Goal: Share content: Share content

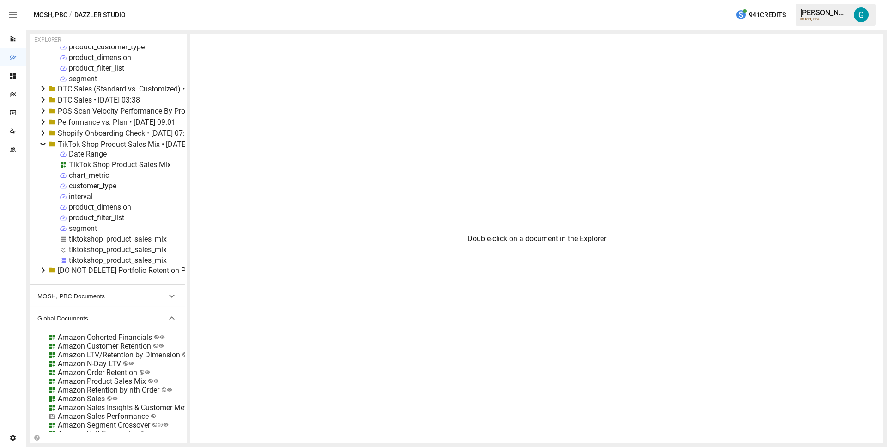
scroll to position [265, 0]
click at [90, 256] on div "tiktokshop_product_sales_mix" at bounding box center [118, 257] width 98 height 9
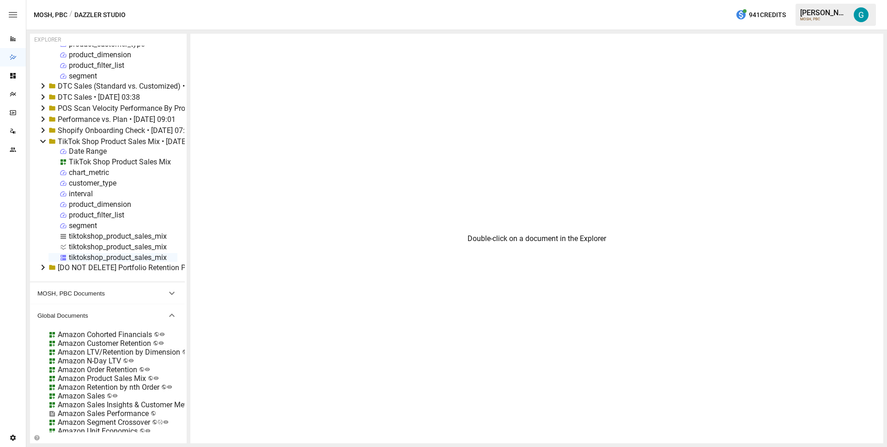
click at [90, 256] on div "tiktokshop_product_sales_mix" at bounding box center [118, 257] width 98 height 9
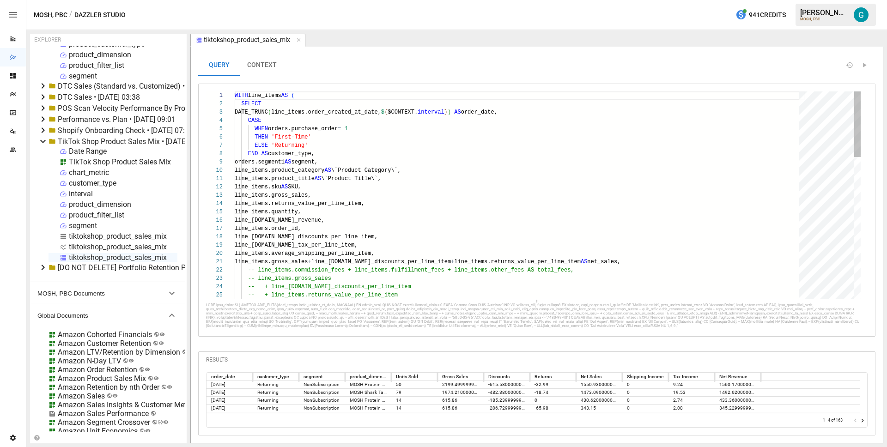
scroll to position [0, 50]
click at [285, 96] on div "-- line_items.gross_sales -- + line_items.total_discounts_per_line_item -- + li…" at bounding box center [520, 419] width 571 height 657
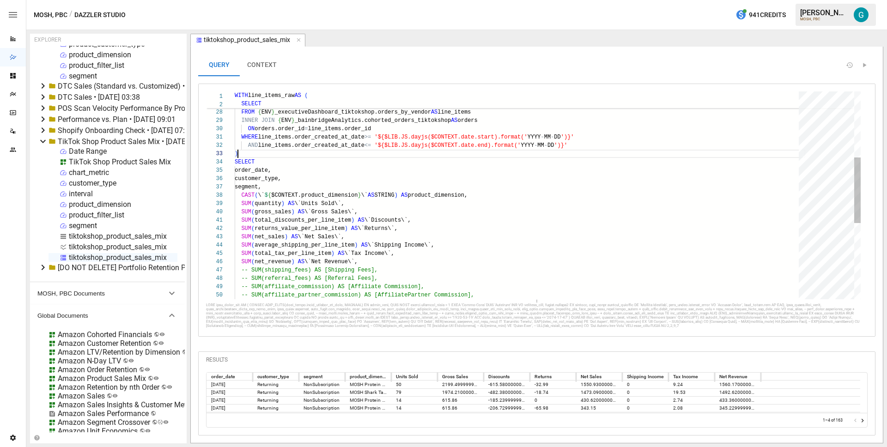
click at [294, 153] on div "-- + line_items.average_shipping_per_line_item -- + line_items.total_tax_per_li…" at bounding box center [520, 212] width 571 height 657
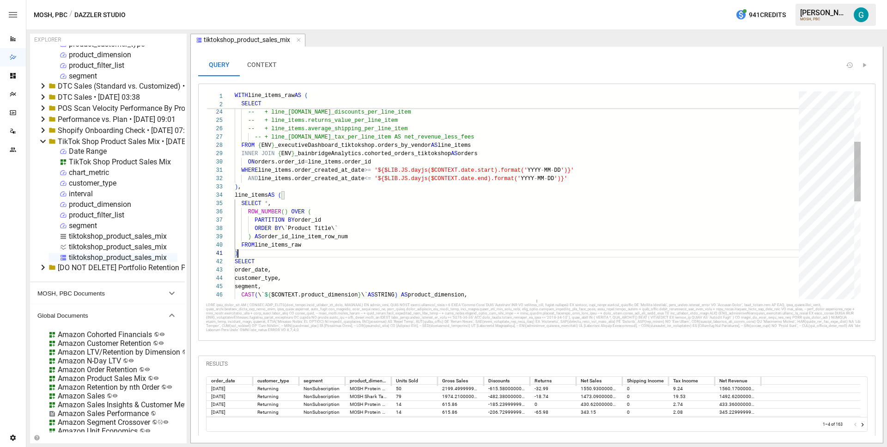
scroll to position [0, 3]
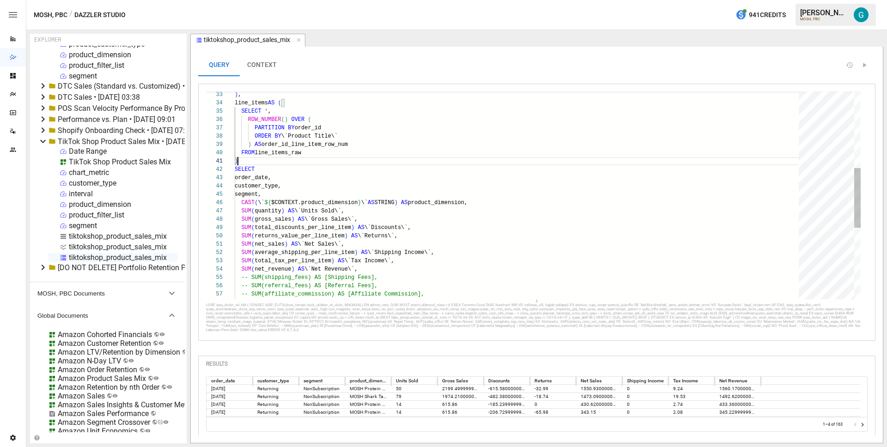
click at [519, 203] on div ") , SELECT order_date, customer_type, segment, line_items AS ( SELECT * , ) ROW…" at bounding box center [520, 186] width 571 height 724
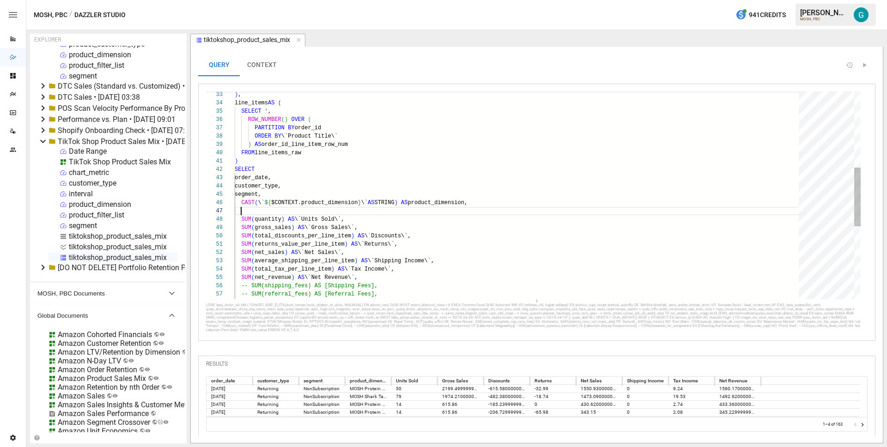
scroll to position [25, 87]
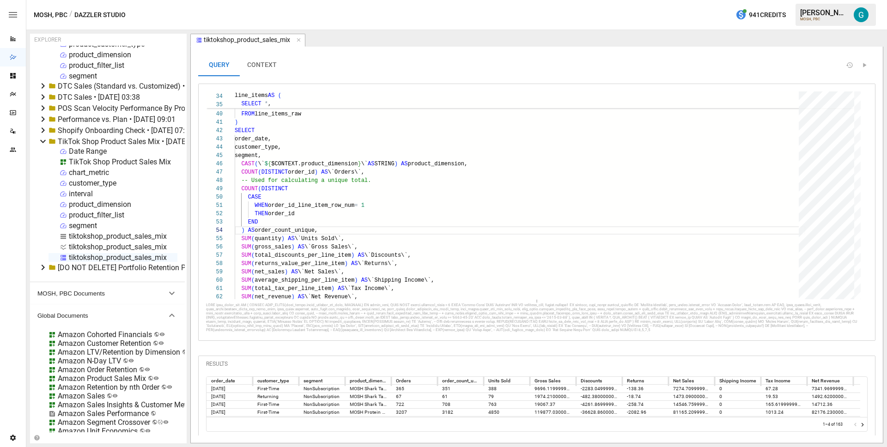
type textarea "**********"
click at [82, 237] on div "tiktokshop_product_sales_mix" at bounding box center [118, 236] width 98 height 9
select select "**********"
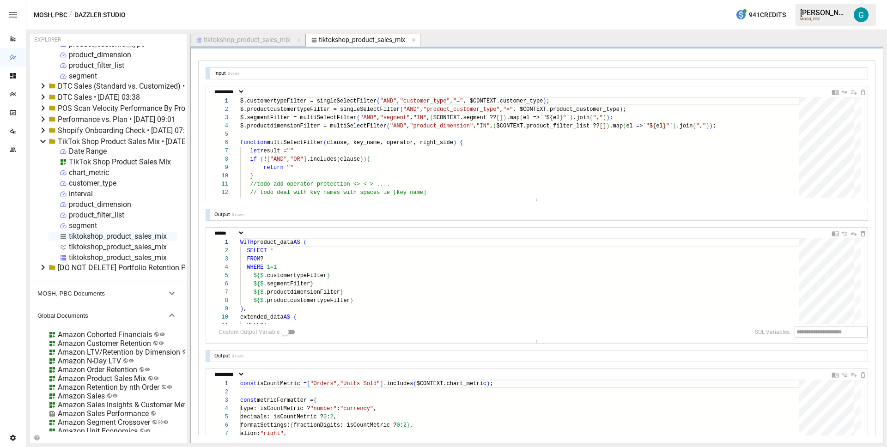
scroll to position [25, 0]
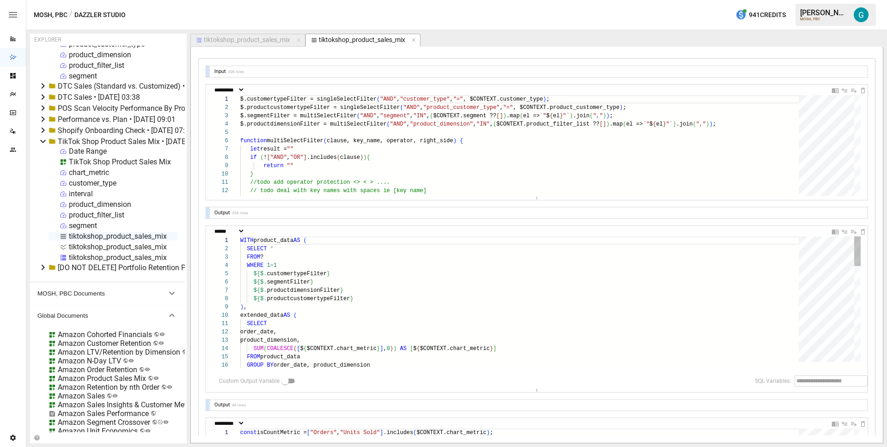
drag, startPoint x: 526, startPoint y: 340, endPoint x: 521, endPoint y: 419, distance: 79.6
click at [521, 419] on div "**********" at bounding box center [537, 309] width 662 height 486
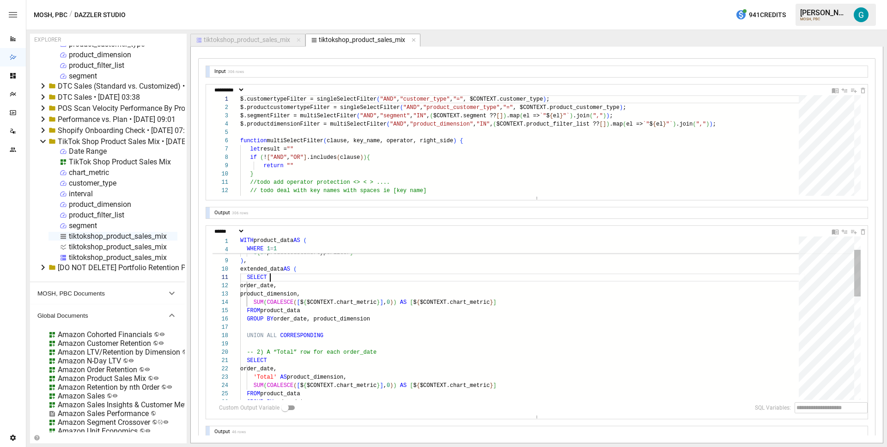
scroll to position [0, 30]
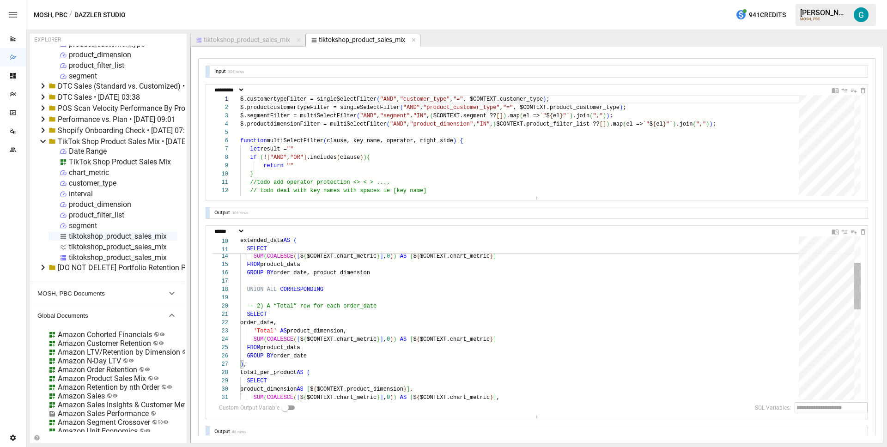
click at [377, 328] on div "order_date, product_dimension, SUM ( COALESCE ( [ $ { $CONTEXT.chart_metric } ]…" at bounding box center [522, 429] width 565 height 571
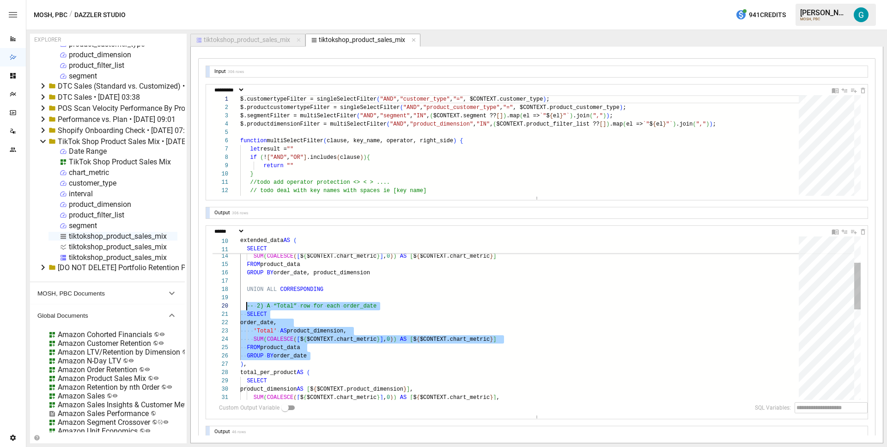
scroll to position [75, 6]
drag, startPoint x: 330, startPoint y: 354, endPoint x: 248, endPoint y: 307, distance: 94.4
click at [248, 307] on div "order_date, product_dimension, SUM ( COALESCE ( [ $ { $CONTEXT.chart_metric } ]…" at bounding box center [522, 429] width 565 height 571
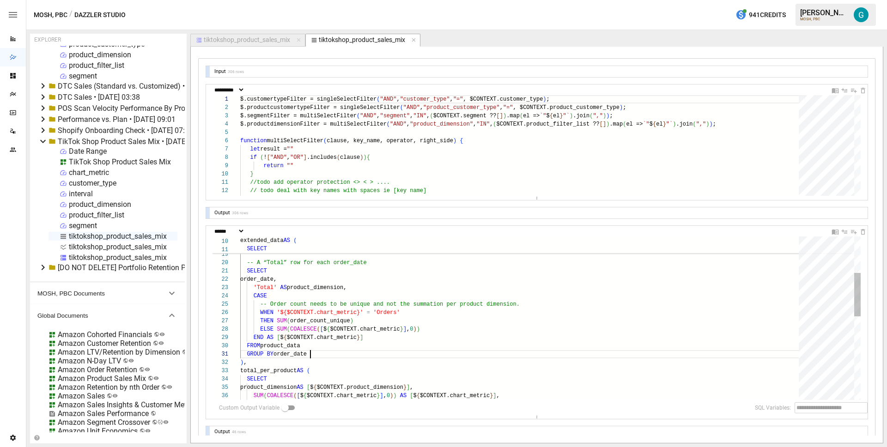
scroll to position [0, 70]
type textarea "**********"
click at [430, 306] on div "UNION ALL CORRESPONDING -- A “Total” row for each order_date SELECT order_date,…" at bounding box center [522, 407] width 565 height 613
click at [431, 318] on div "UNION ALL CORRESPONDING -- A “Total” row for each order_date SELECT order_date,…" at bounding box center [522, 407] width 565 height 613
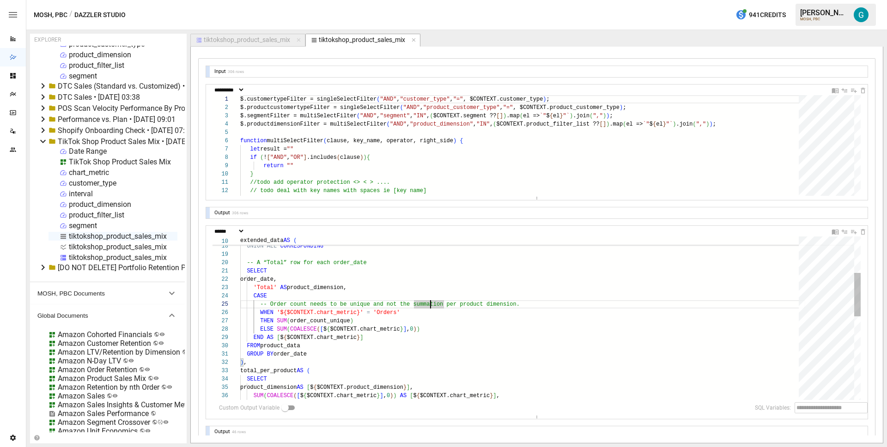
scroll to position [50, 114]
click at [431, 313] on div "-- Order count needs to be unique and not the summ ation per product dimension.…" at bounding box center [522, 407] width 565 height 613
click at [423, 291] on div "-- Order count needs to be unique and not the summ ation per product dimension.…" at bounding box center [522, 407] width 565 height 613
click at [424, 298] on div "-- Order count needs to be unique and not the summ ation per product dimension.…" at bounding box center [522, 407] width 565 height 613
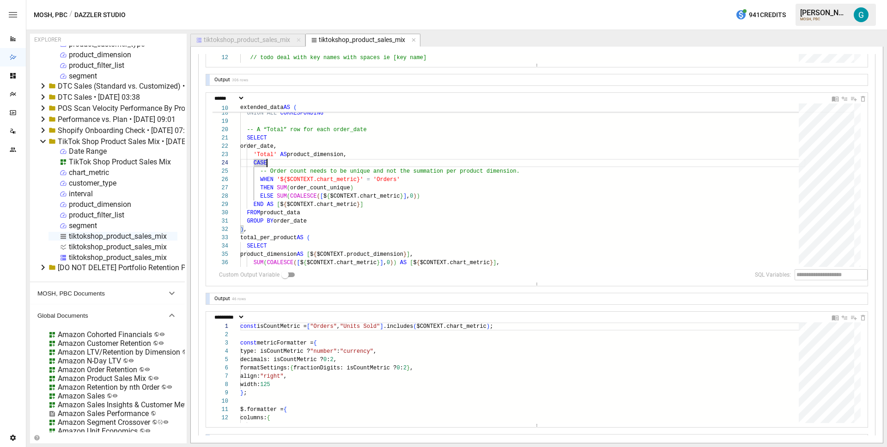
scroll to position [146, 0]
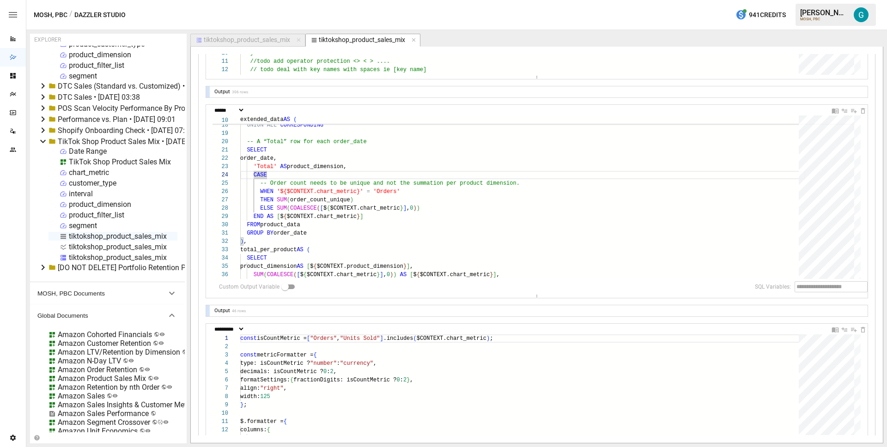
click at [207, 309] on div at bounding box center [208, 310] width 4 height 11
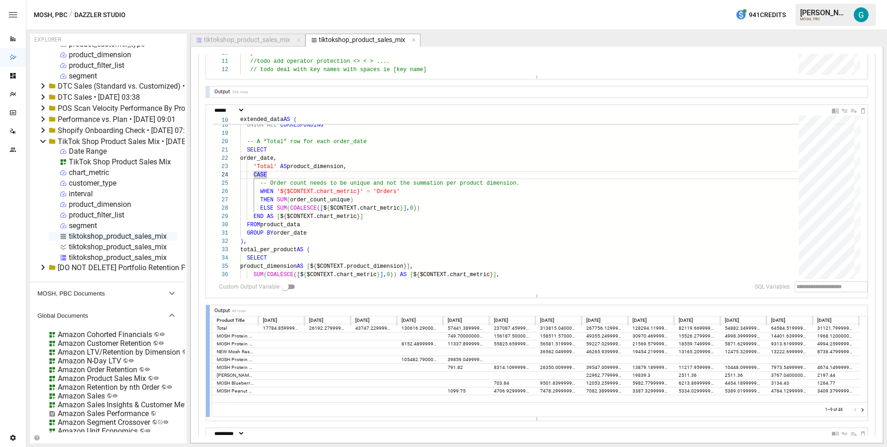
click at [207, 309] on div at bounding box center [208, 361] width 4 height 112
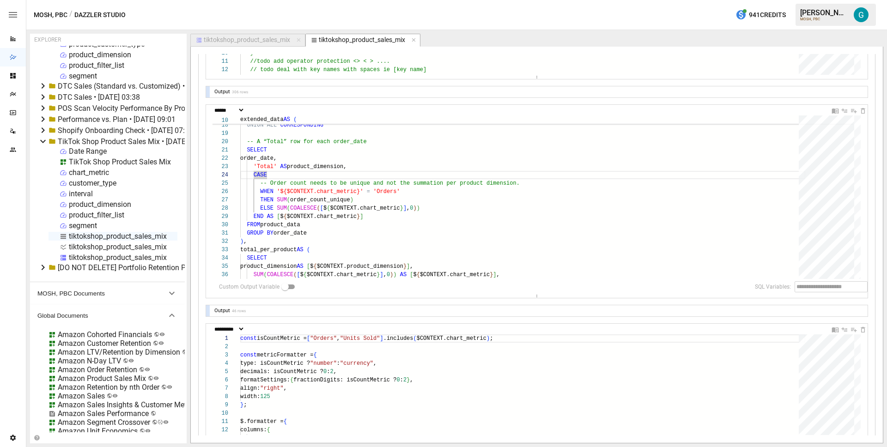
click at [207, 309] on div at bounding box center [208, 310] width 4 height 11
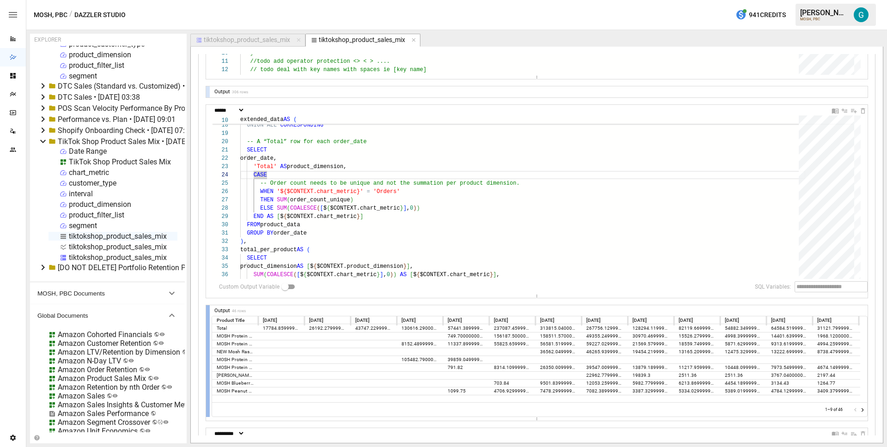
click at [207, 309] on div at bounding box center [208, 361] width 4 height 112
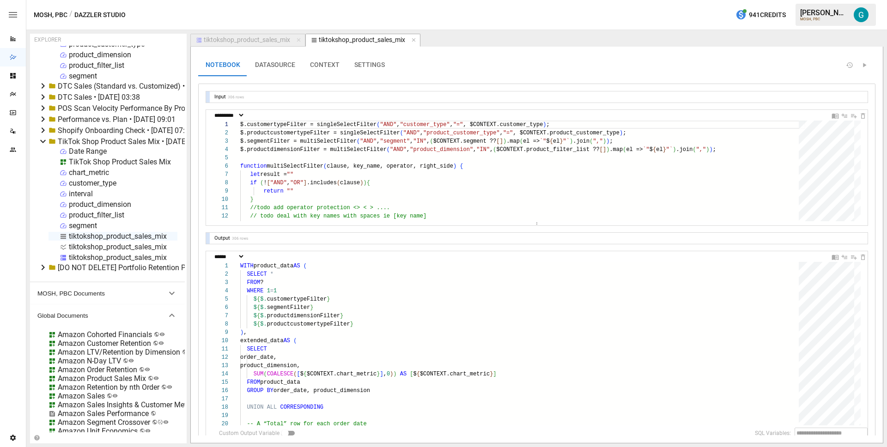
scroll to position [0, 0]
click at [327, 66] on button "CONTEXT" at bounding box center [325, 65] width 44 height 22
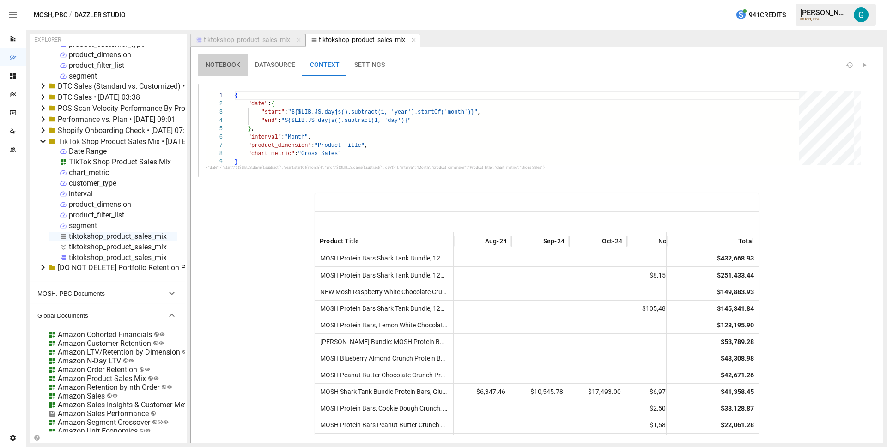
click at [227, 63] on button "NOTEBOOK" at bounding box center [222, 65] width 49 height 22
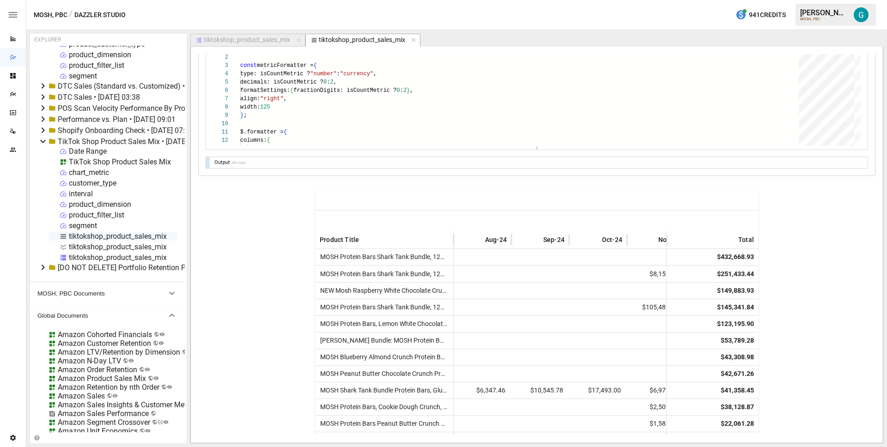
scroll to position [322, 0]
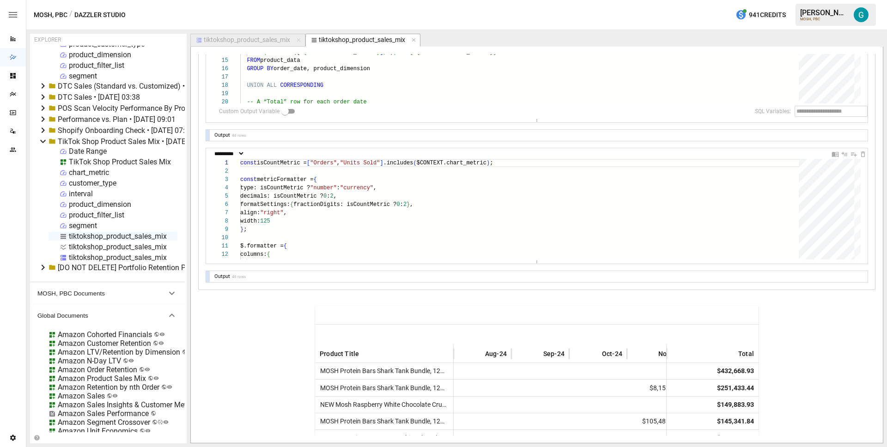
click at [93, 170] on div "chart_metric" at bounding box center [89, 172] width 40 height 9
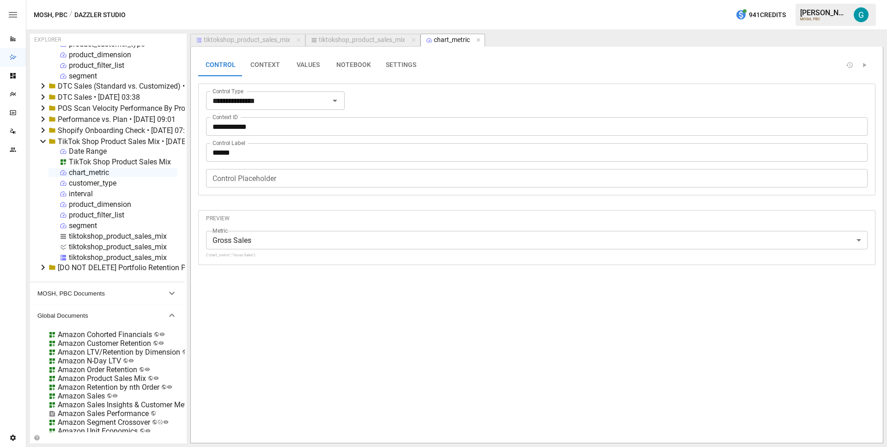
click at [303, 64] on button "VALUES" at bounding box center [308, 65] width 42 height 22
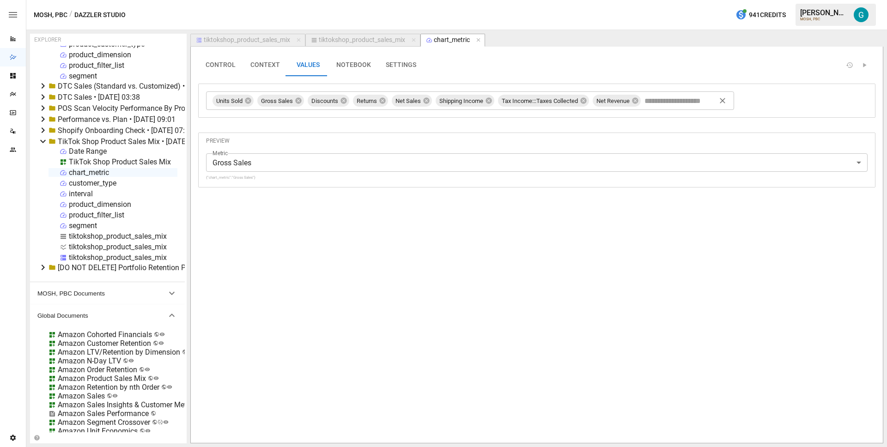
click at [687, 103] on input "text" at bounding box center [682, 101] width 78 height 14
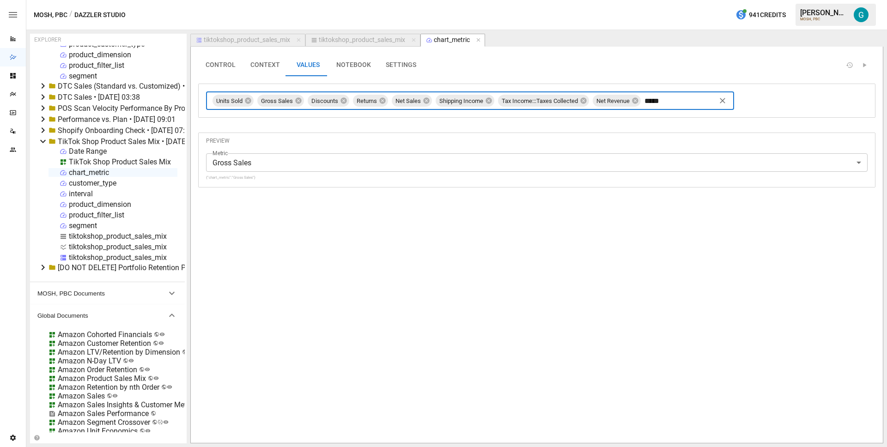
type input "******"
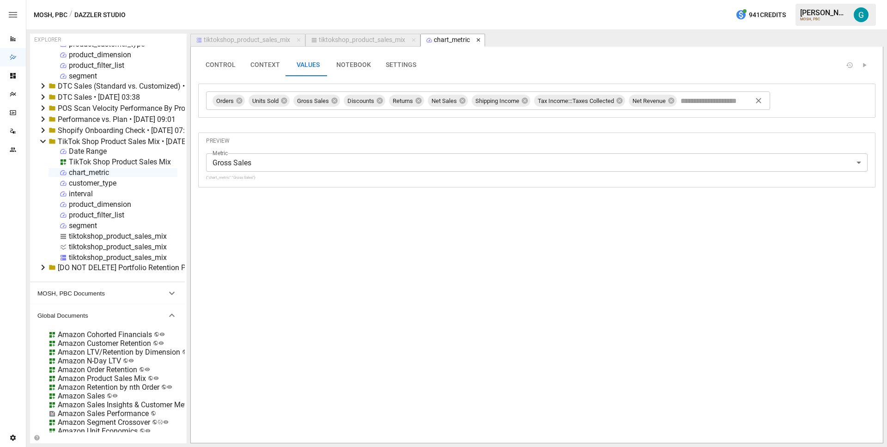
click at [479, 40] on icon "button" at bounding box center [478, 40] width 4 height 4
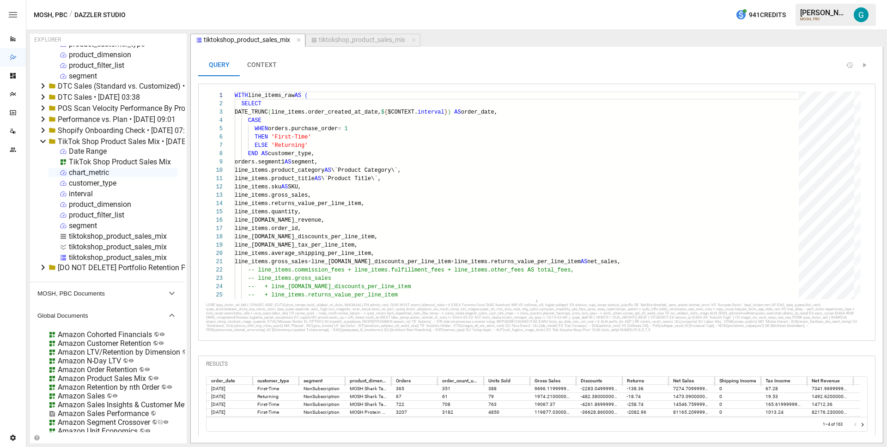
click at [88, 164] on div "TikTok Shop Product Sales Mix" at bounding box center [120, 162] width 102 height 9
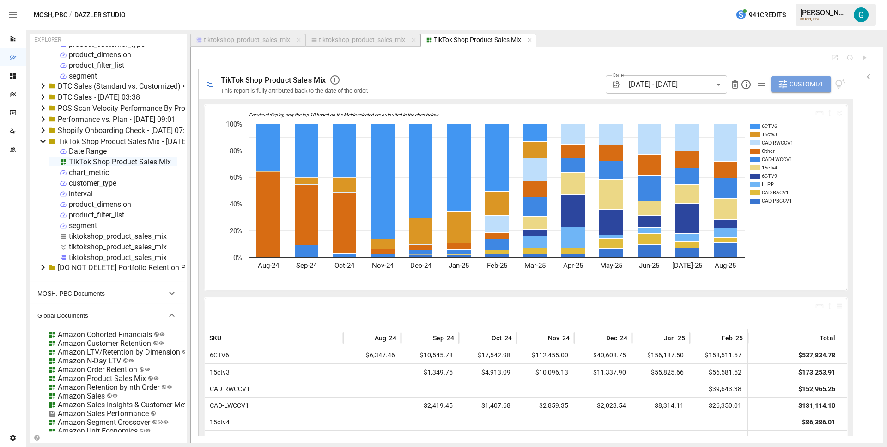
click at [790, 88] on span "Customize" at bounding box center [807, 85] width 35 height 12
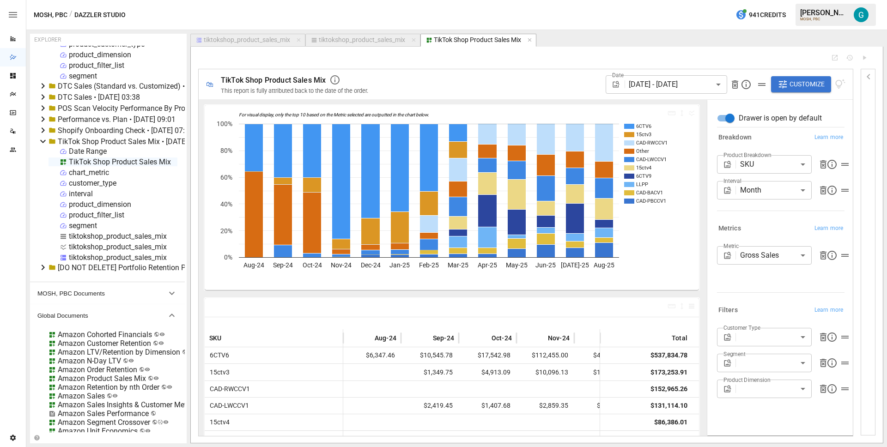
click at [786, 0] on body "Reports Dazzler Studio Dashboards Plans SmartModel ™ Data Sources Team Settings…" at bounding box center [443, 0] width 887 height 0
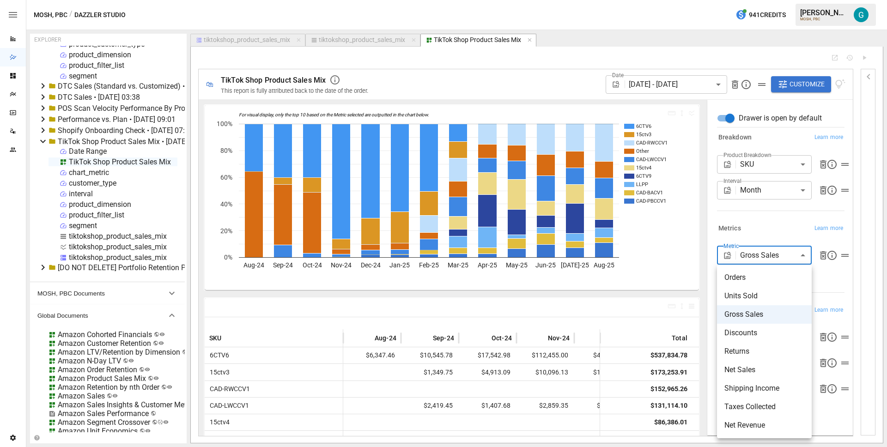
click at [773, 280] on span "Orders" at bounding box center [764, 277] width 80 height 11
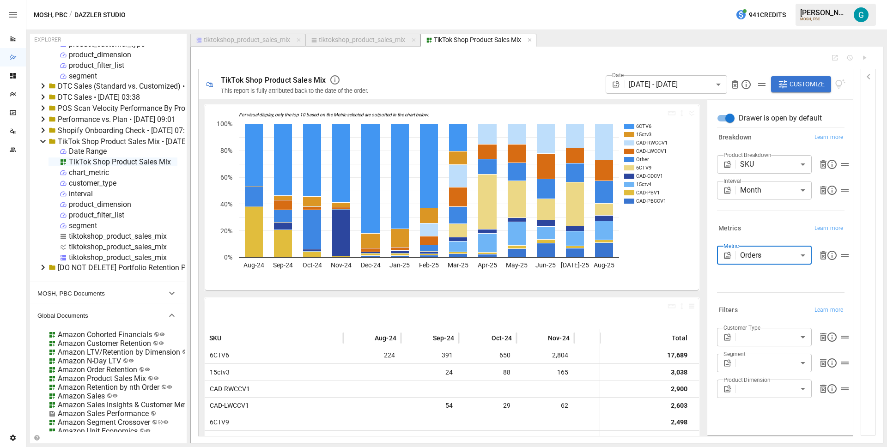
click at [771, 235] on div "Metrics Learn more" at bounding box center [781, 228] width 128 height 13
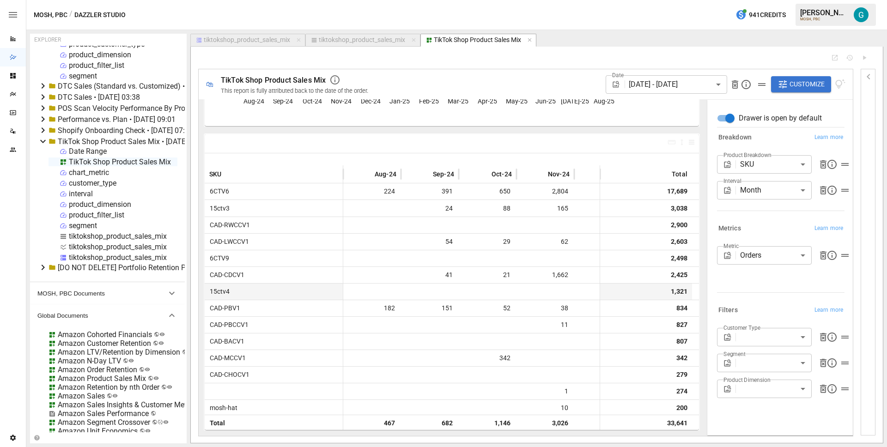
scroll to position [0, 501]
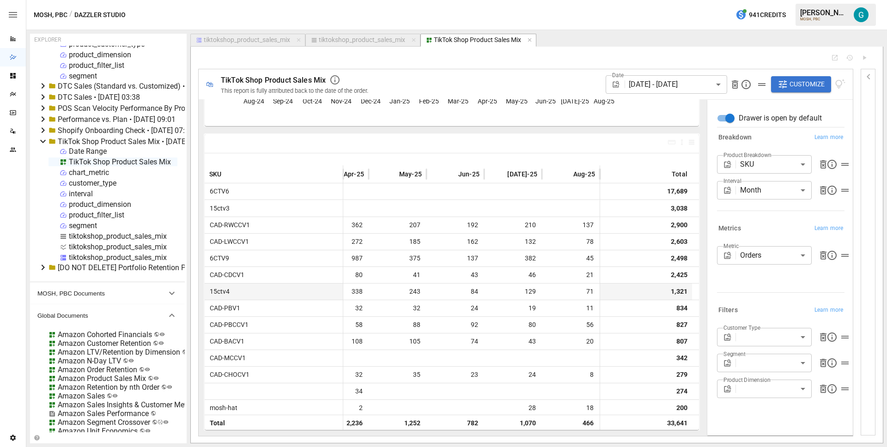
click at [768, 0] on body "Reports Dazzler Studio Dashboards Plans SmartModel ™ Data Sources Team Settings…" at bounding box center [443, 0] width 887 height 0
click at [770, 225] on div at bounding box center [443, 223] width 887 height 447
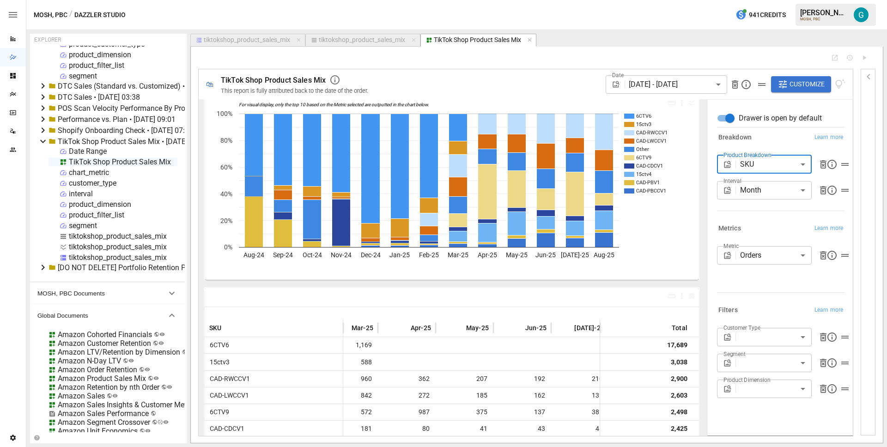
scroll to position [0, 0]
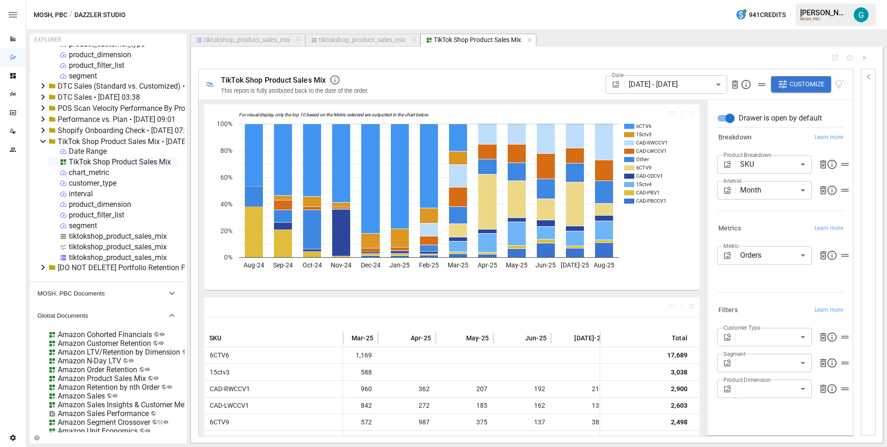
click at [87, 160] on div "TikTok Shop Product Sales Mix" at bounding box center [120, 162] width 102 height 9
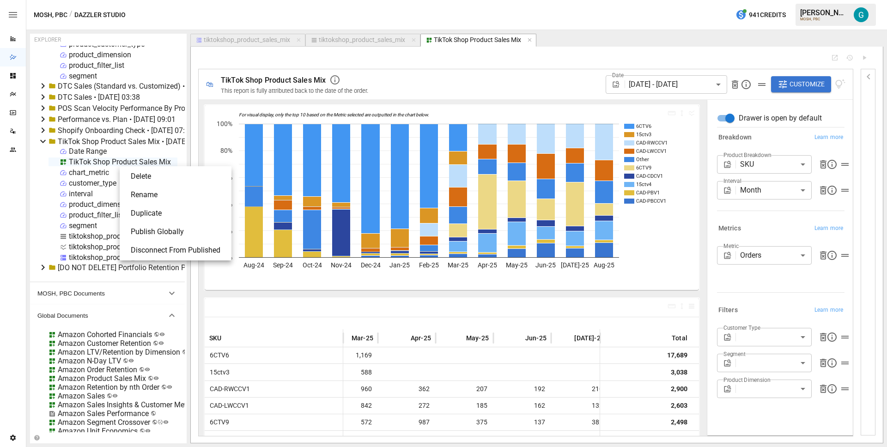
click at [161, 230] on li "Publish Globally" at bounding box center [175, 232] width 104 height 18
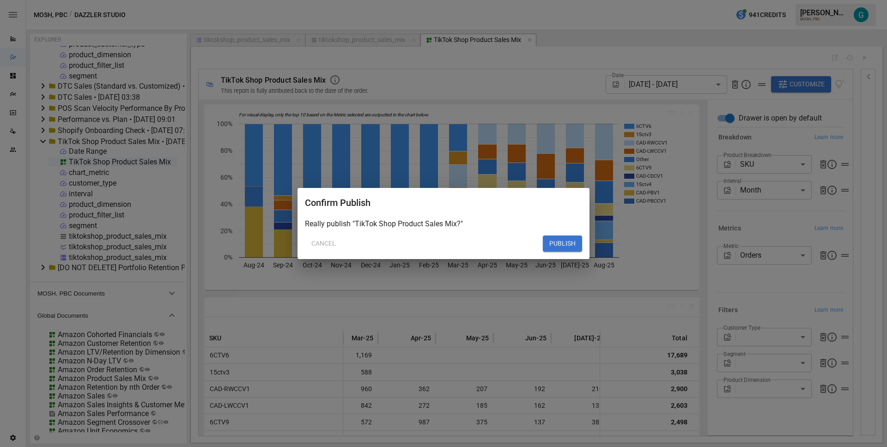
click at [574, 239] on button "PUBLISH" at bounding box center [562, 244] width 39 height 17
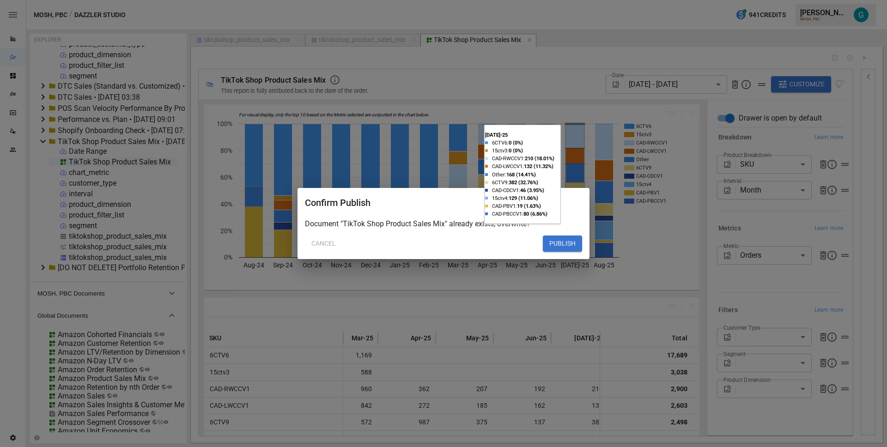
click at [571, 245] on button "PUBLISH" at bounding box center [562, 244] width 39 height 17
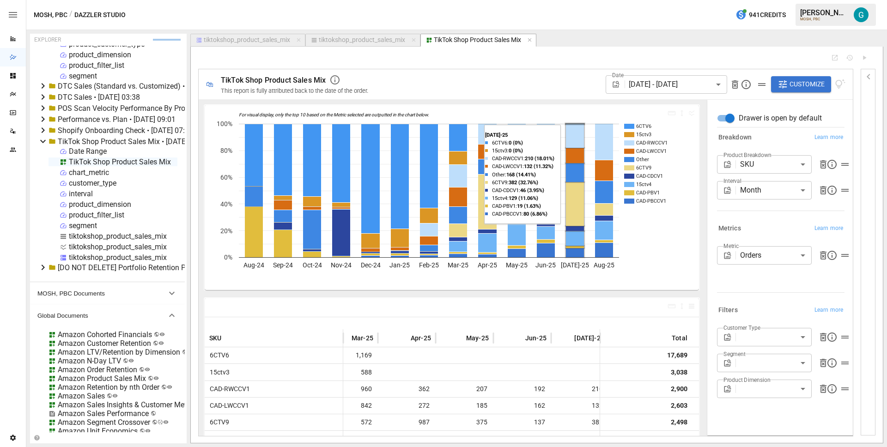
type input "**********"
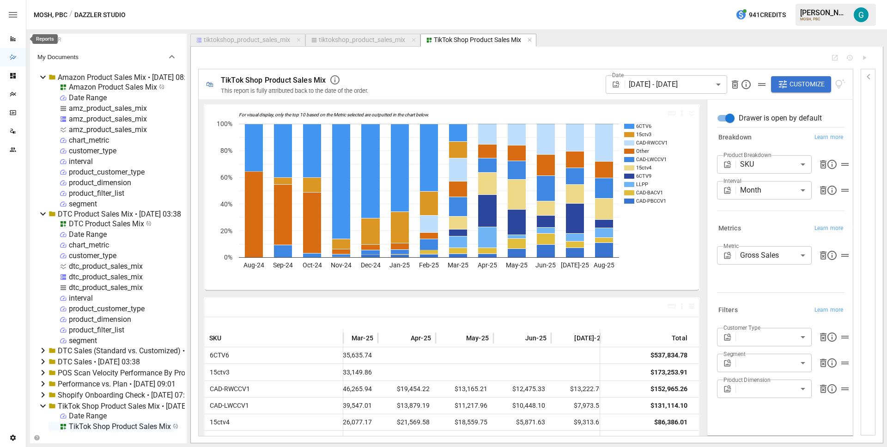
click at [13, 37] on icon "Reports" at bounding box center [13, 39] width 5 height 5
click at [84, 285] on div "dtc_product_sales_mix" at bounding box center [106, 285] width 74 height 9
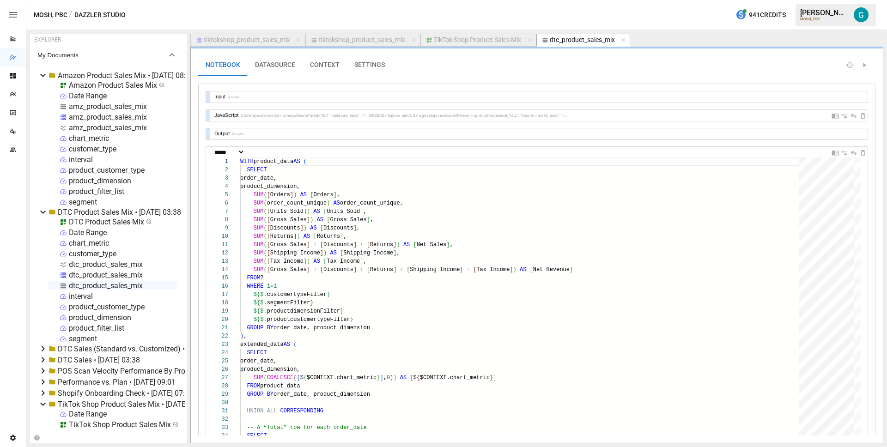
click at [371, 67] on button "SETTINGS" at bounding box center [369, 65] width 45 height 22
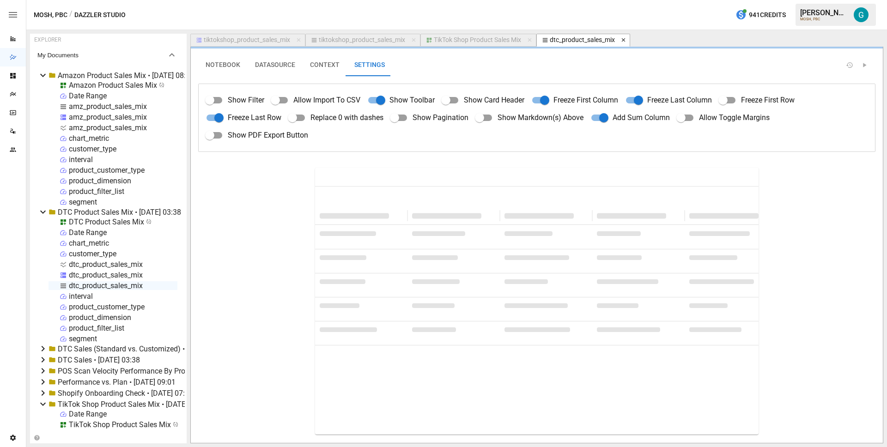
click at [626, 39] on icon "button" at bounding box center [624, 40] width 6 height 6
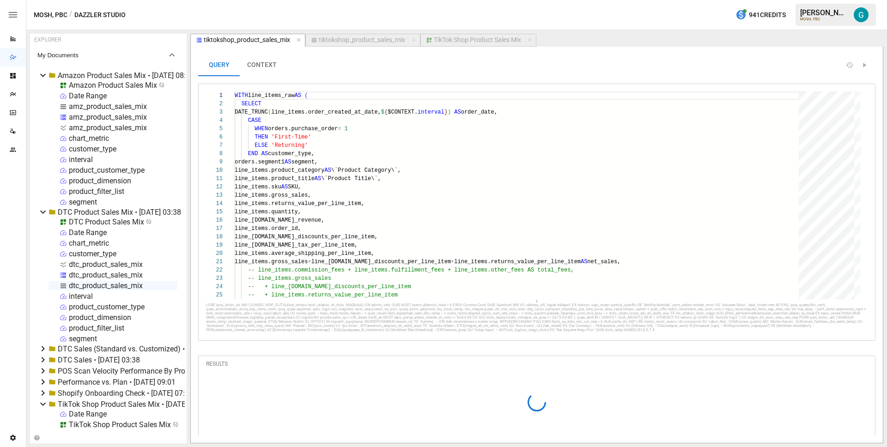
click at [90, 104] on div "amz_product_sales_mix" at bounding box center [108, 106] width 78 height 9
select select "**********"
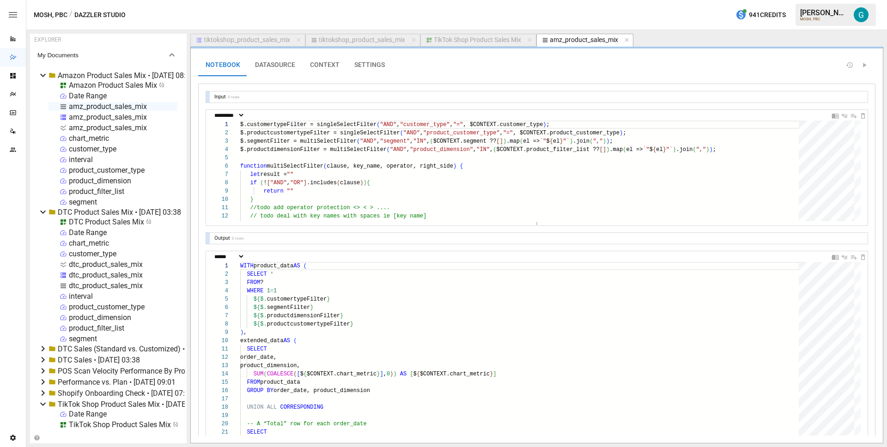
click at [376, 67] on button "SETTINGS" at bounding box center [369, 65] width 45 height 22
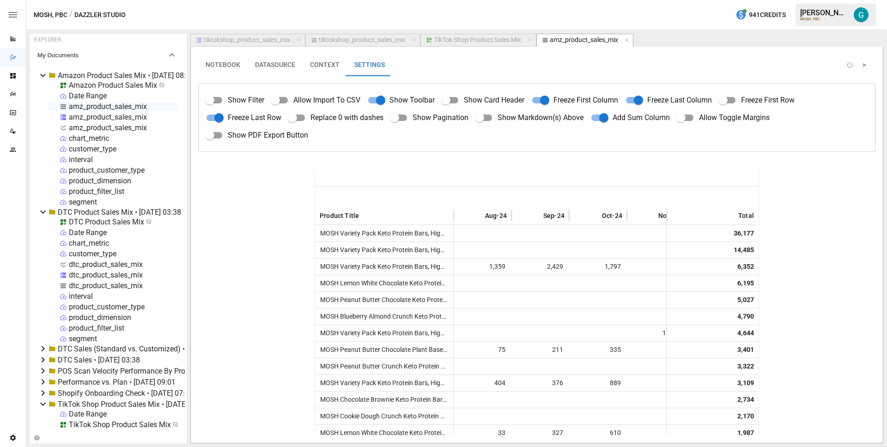
click at [100, 87] on div "Amazon Product Sales Mix" at bounding box center [113, 85] width 88 height 9
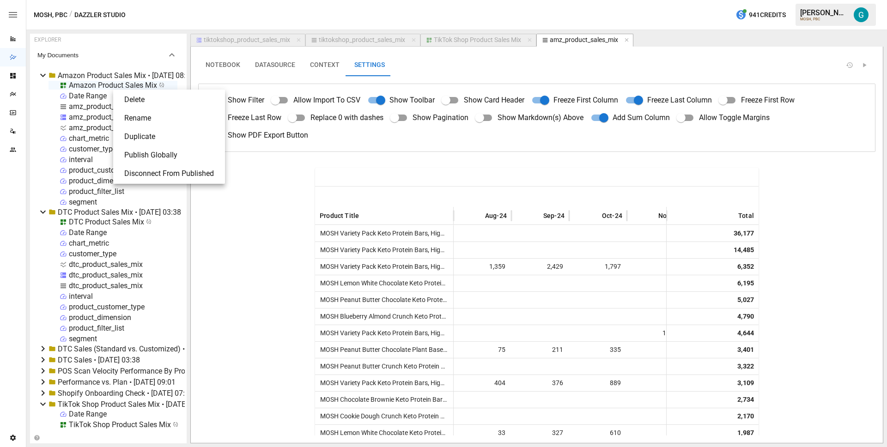
click at [168, 156] on li "Publish Globally" at bounding box center [169, 155] width 104 height 18
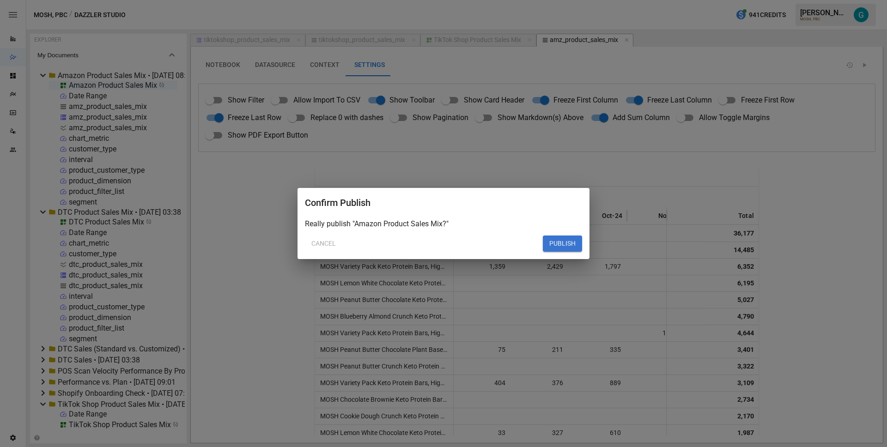
click at [581, 241] on button "PUBLISH" at bounding box center [562, 244] width 39 height 17
click at [570, 240] on button "PUBLISH" at bounding box center [562, 244] width 39 height 17
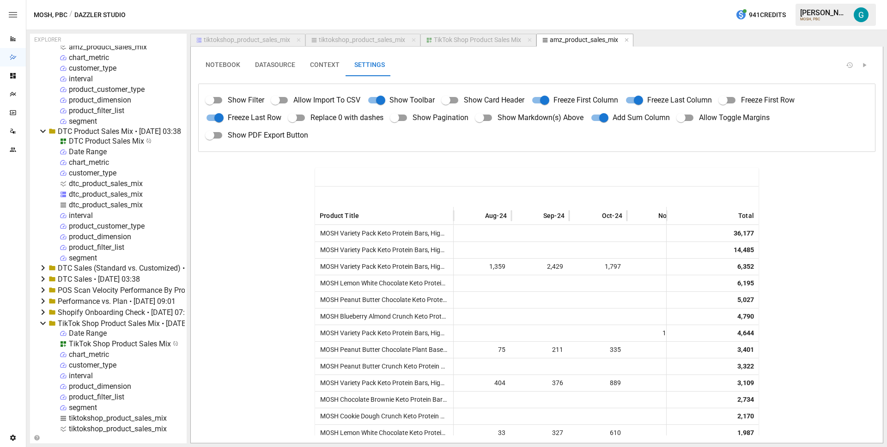
scroll to position [237, 0]
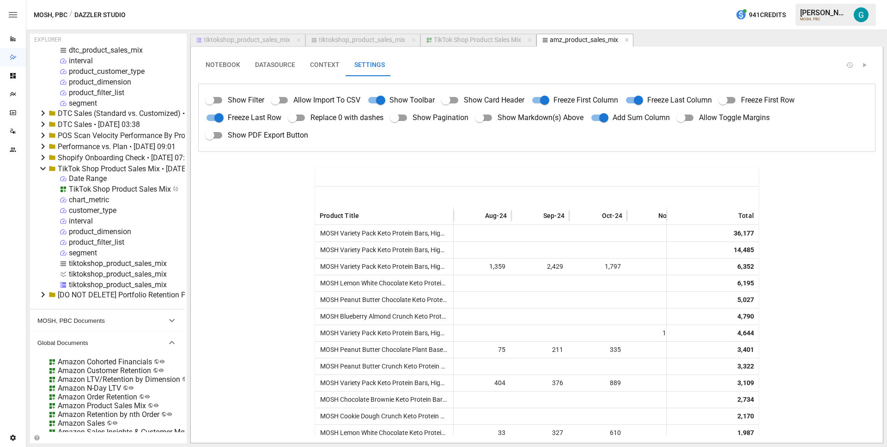
click at [92, 262] on div "tiktokshop_product_sales_mix" at bounding box center [118, 263] width 98 height 9
select select "**********"
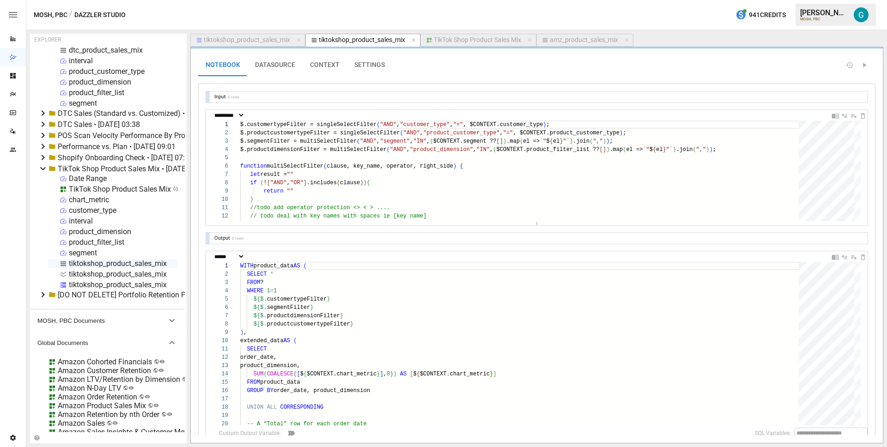
click at [371, 72] on button "SETTINGS" at bounding box center [369, 65] width 45 height 22
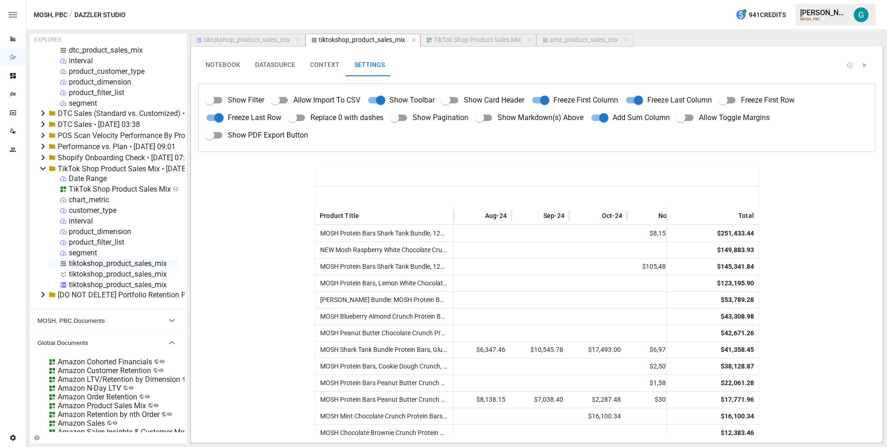
click at [114, 189] on div "TikTok Shop Product Sales Mix" at bounding box center [120, 189] width 102 height 9
click at [164, 257] on li "Publish Globally" at bounding box center [175, 259] width 104 height 18
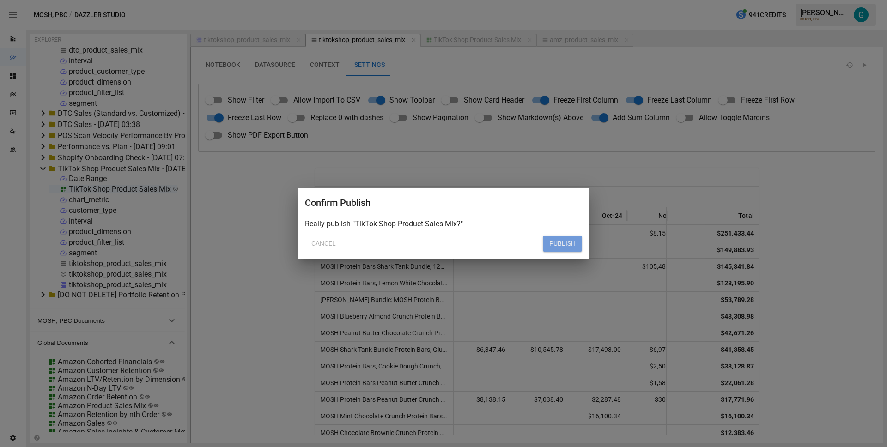
click at [544, 247] on button "PUBLISH" at bounding box center [562, 244] width 39 height 17
click at [587, 248] on div "Confirm Publish Document "TikTok Shop Product Sales Mix" already exists, overwr…" at bounding box center [444, 224] width 292 height 72
click at [579, 245] on button "PUBLISH" at bounding box center [562, 244] width 39 height 17
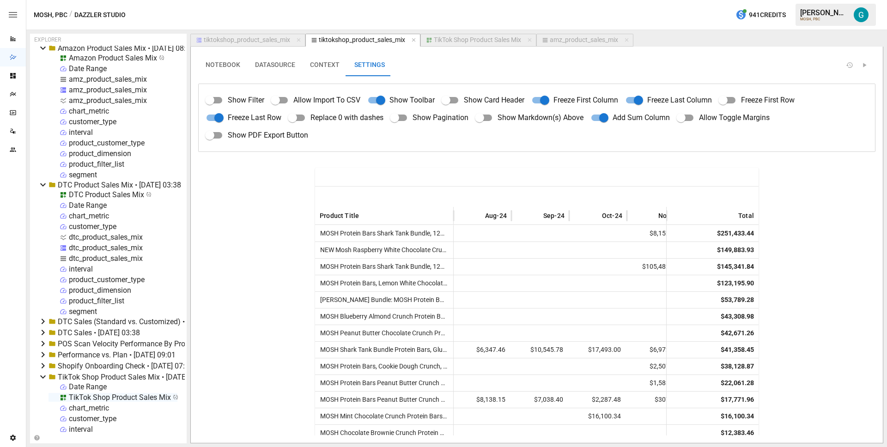
scroll to position [0, 0]
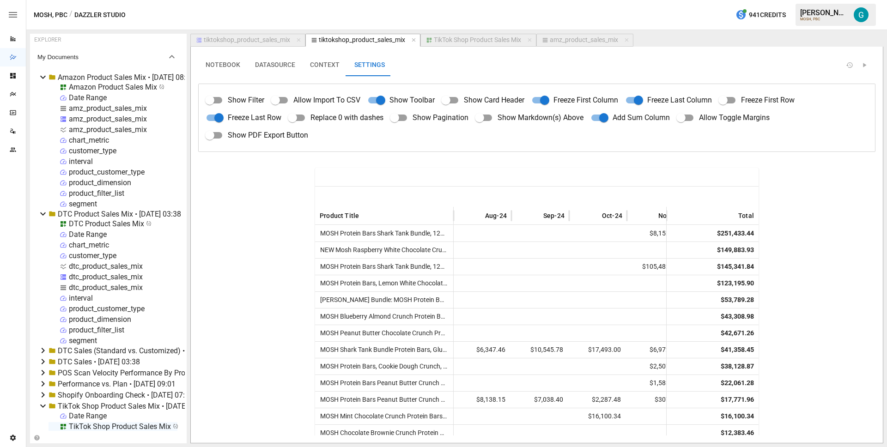
click at [255, 36] on button "tiktokshop_product_sales_mix" at bounding box center [247, 40] width 115 height 13
